Goal: Find specific page/section: Find specific page/section

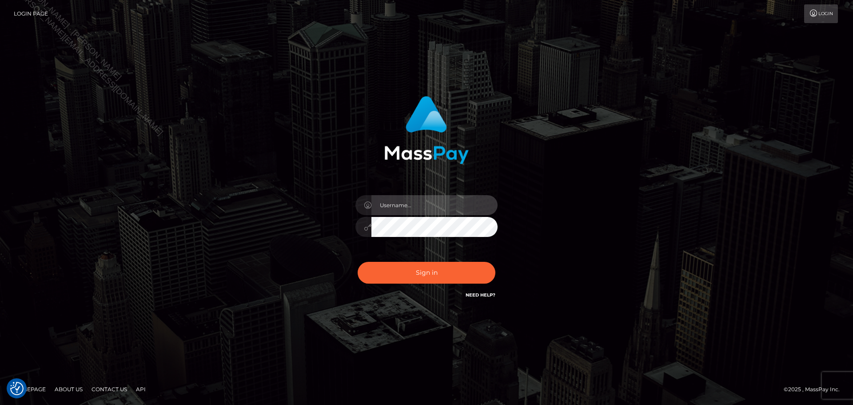
click at [462, 203] on input "text" at bounding box center [435, 205] width 126 height 20
type input "Seleen"
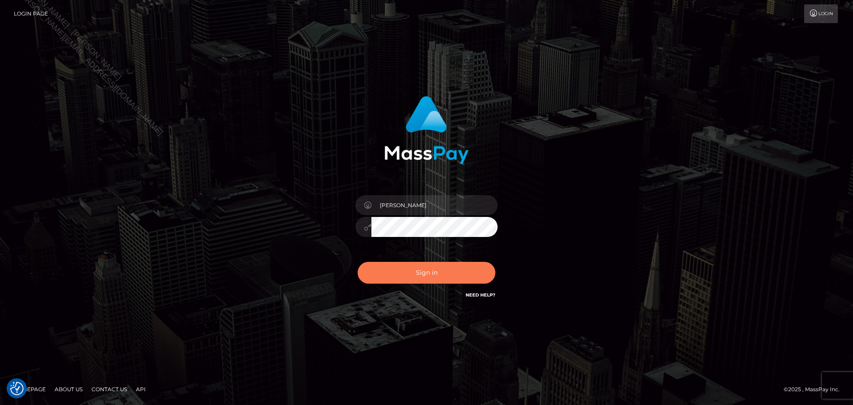
click at [429, 276] on button "Sign in" at bounding box center [427, 273] width 138 height 22
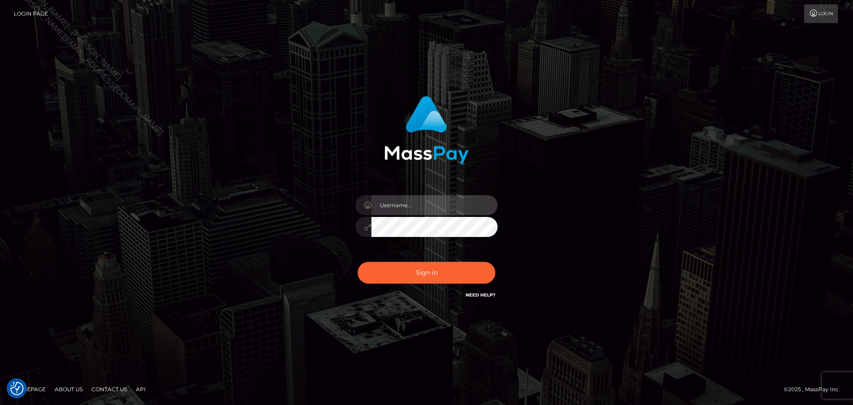
drag, startPoint x: 477, startPoint y: 196, endPoint x: 471, endPoint y: 200, distance: 7.6
click at [477, 196] on input "text" at bounding box center [435, 205] width 126 height 20
type input "[PERSON_NAME]"
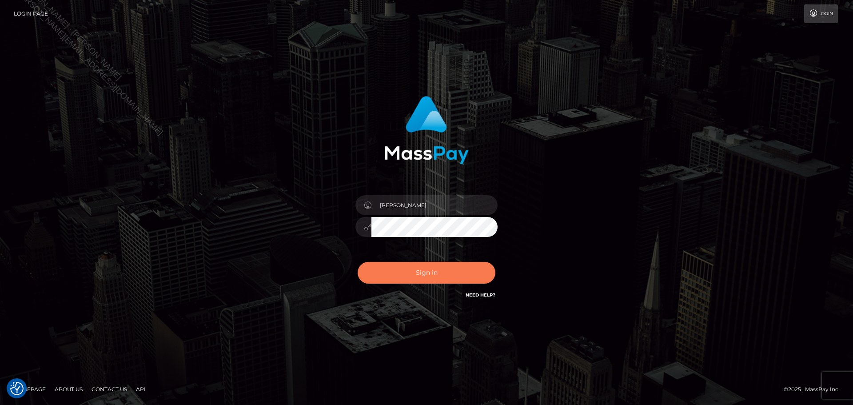
click at [446, 275] on button "Sign in" at bounding box center [427, 273] width 138 height 22
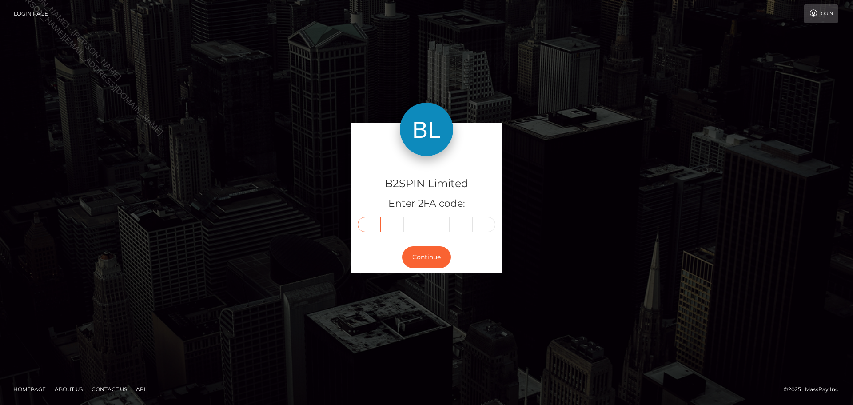
paste input "5"
type input "5"
type input "2"
type input "1"
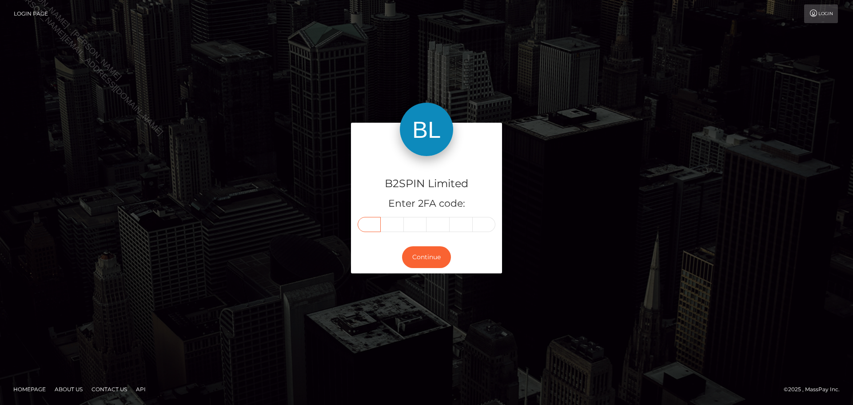
type input "1"
type input "4"
click at [438, 258] on button "Continue" at bounding box center [426, 257] width 49 height 22
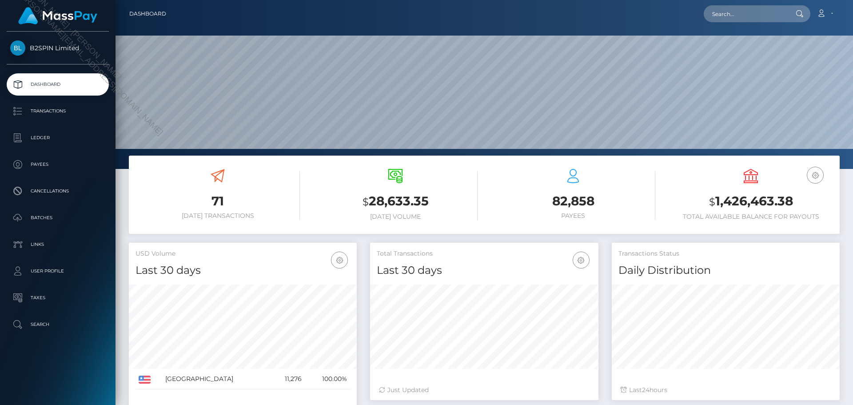
scroll to position [183, 228]
click at [743, 16] on input "text" at bounding box center [746, 13] width 84 height 17
paste input "d05dd24b-88ba-4942-8f5f-7f997179e2d1"
click at [755, 10] on input "d05dd24b-88ba-4942-8f5f-7f997179e2d1" at bounding box center [746, 13] width 84 height 17
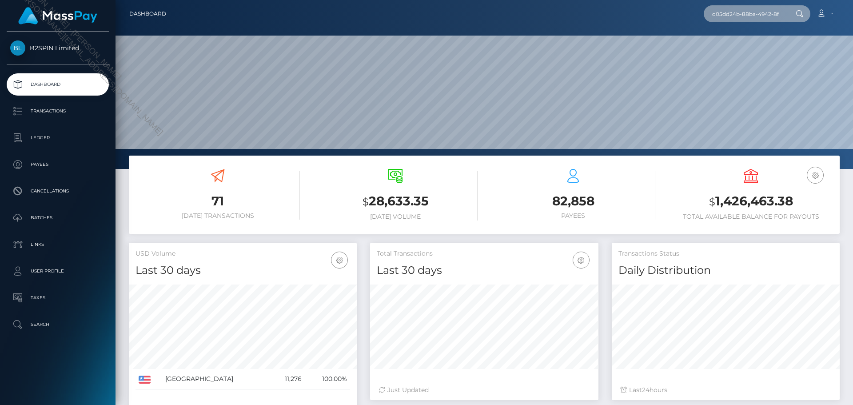
paste input "3c7095c-deb8-4eb7-9af1-ba85dd73e354"
click at [749, 16] on input "d3c7095c-deb8-4eb7-9af1-ba85dd73e354" at bounding box center [746, 13] width 84 height 17
paste input "e6921781-7bcf-4de8-9f4a-8d692743a41"
click at [770, 11] on input "e6921781-7bcf-4de8-9f4a-8d692743a414" at bounding box center [746, 13] width 84 height 17
paste input "1652927539"
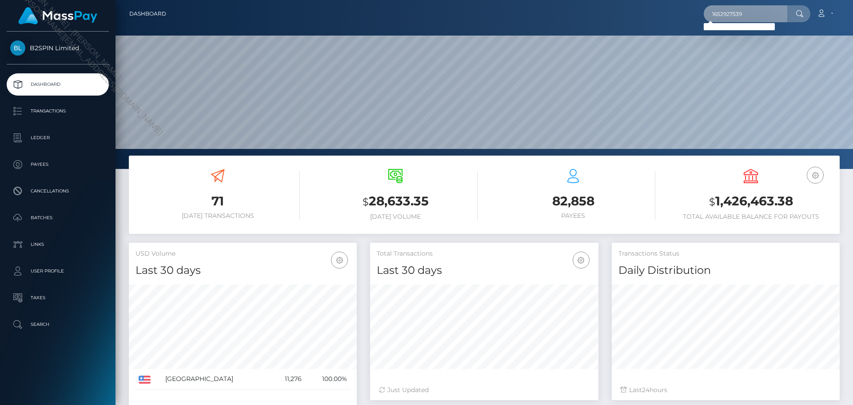
click at [769, 17] on input "1652927539" at bounding box center [746, 13] width 84 height 17
paste input "859970967"
type input "859970967"
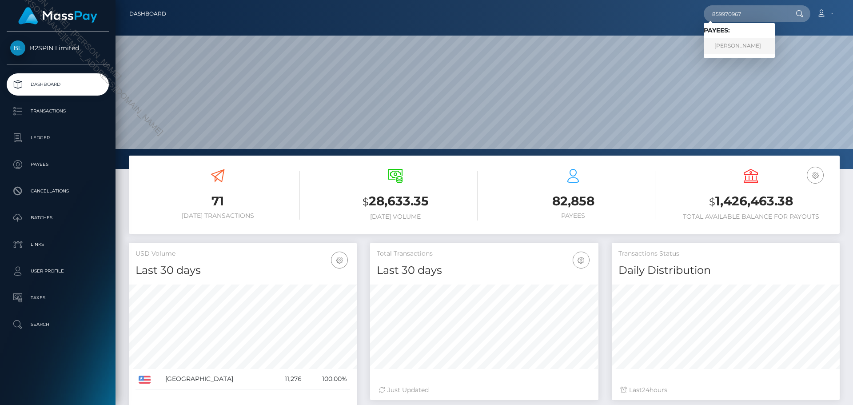
click at [750, 45] on link "KENNETH WAYNE GEORGE" at bounding box center [739, 46] width 71 height 16
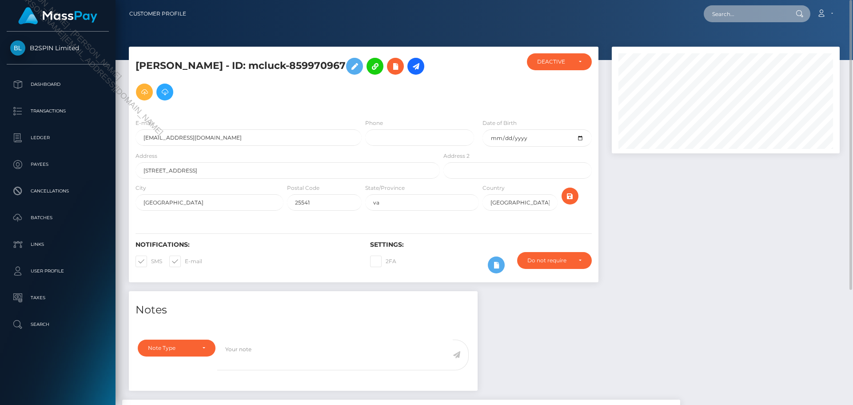
click at [745, 6] on input "text" at bounding box center [746, 13] width 84 height 17
paste input "1815146871"
type input "1815146871"
